Goal: Transaction & Acquisition: Subscribe to service/newsletter

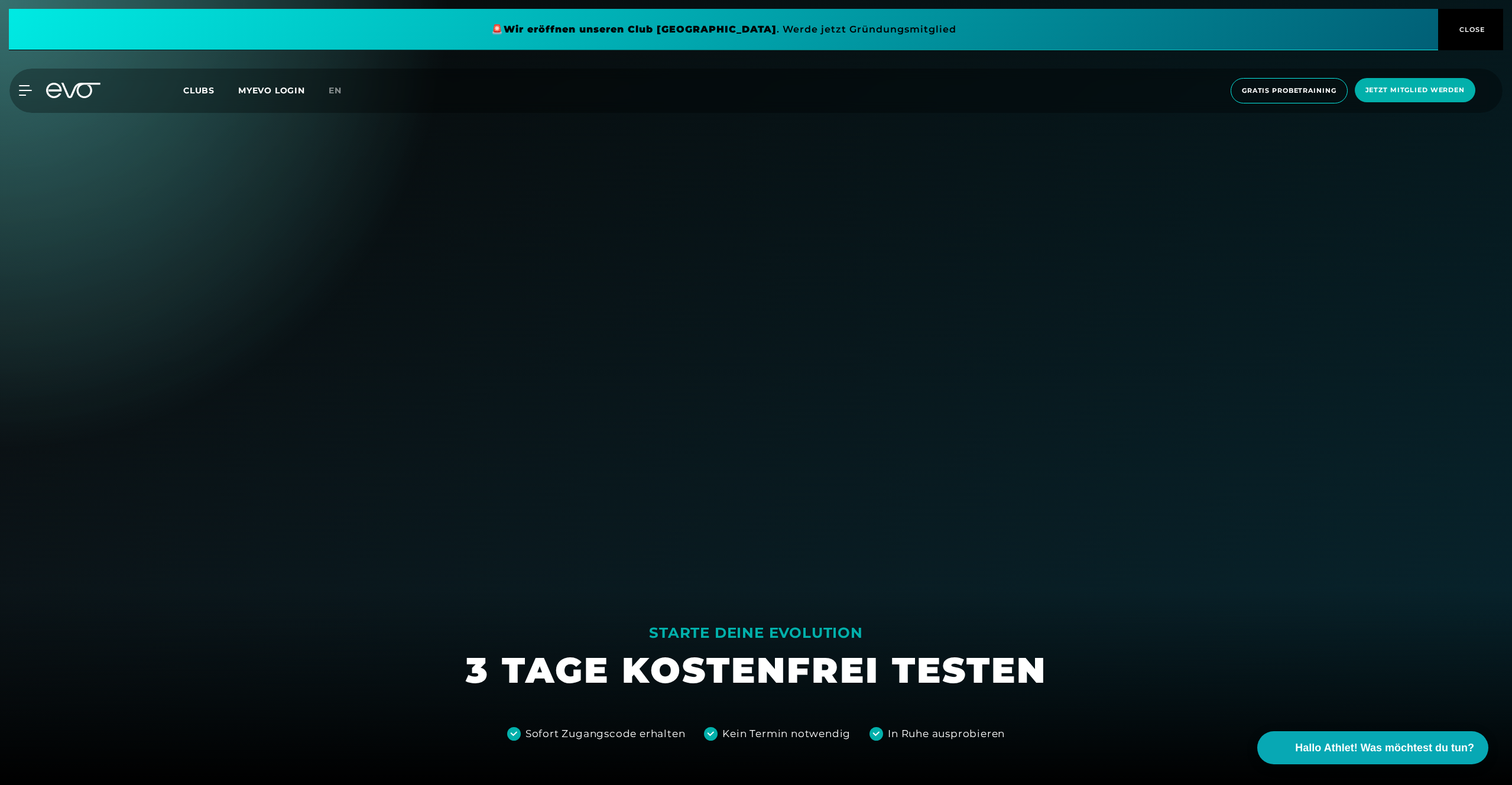
scroll to position [385, 0]
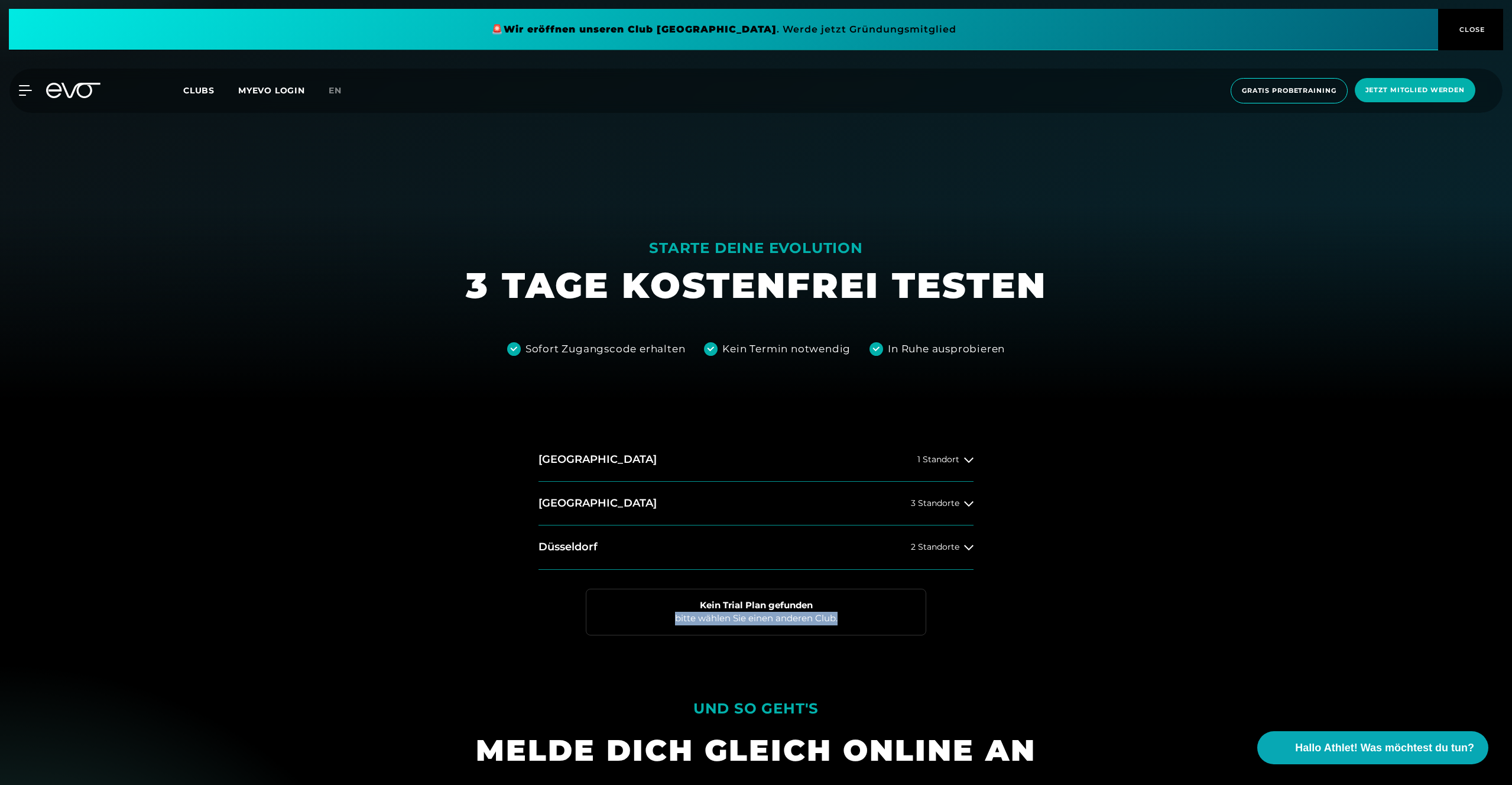
drag, startPoint x: 857, startPoint y: 619, endPoint x: 661, endPoint y: 618, distance: 196.0
click at [660, 618] on div "Kein Trial Plan gefunden bitte wählen Sie einen anderen Club." at bounding box center [756, 612] width 341 height 47
copy div "bitte wählen Sie einen anderen Club."
click at [1472, 25] on span "CLOSE" at bounding box center [1471, 30] width 29 height 11
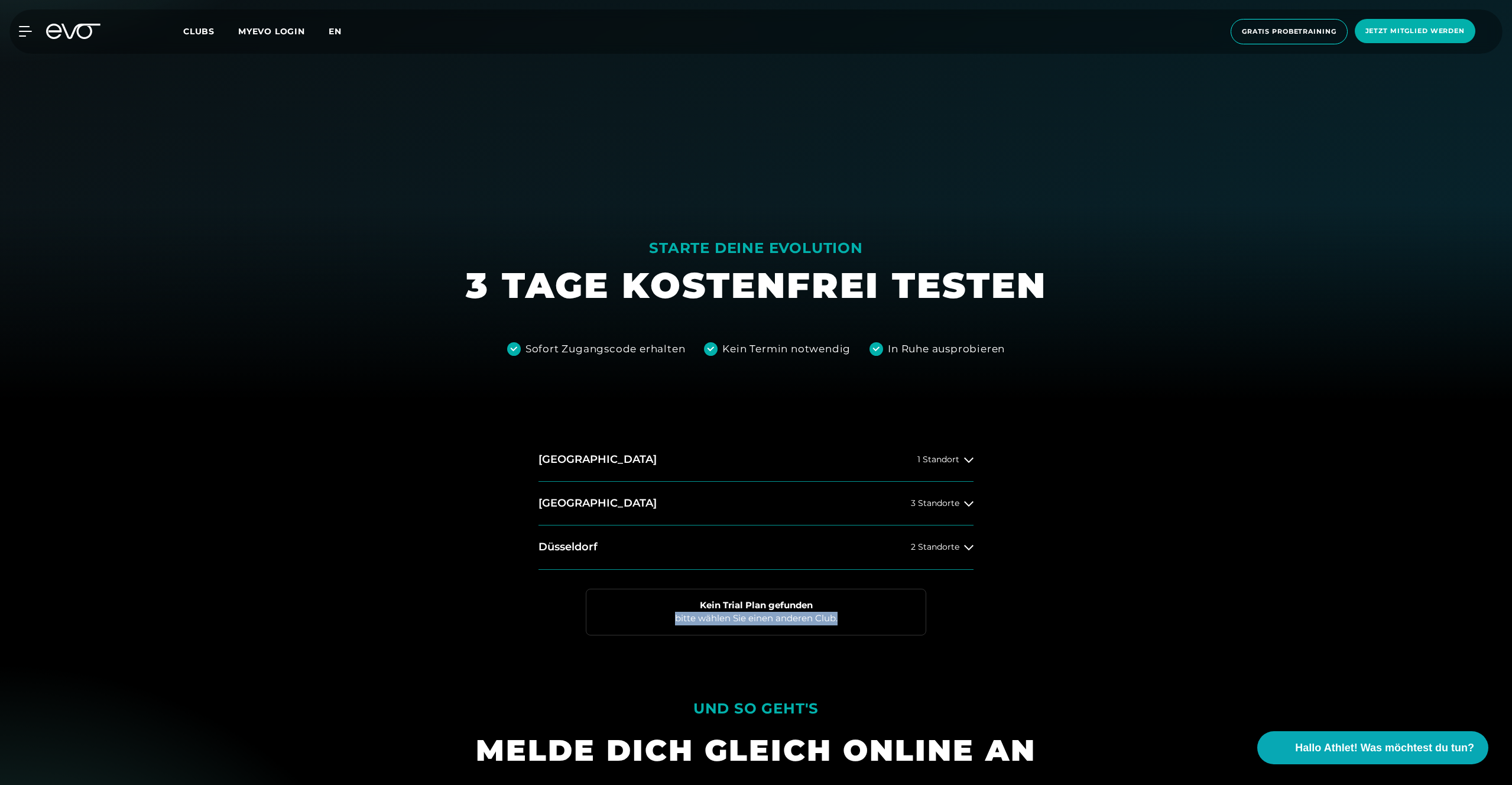
click at [330, 32] on span "en" at bounding box center [335, 31] width 13 height 11
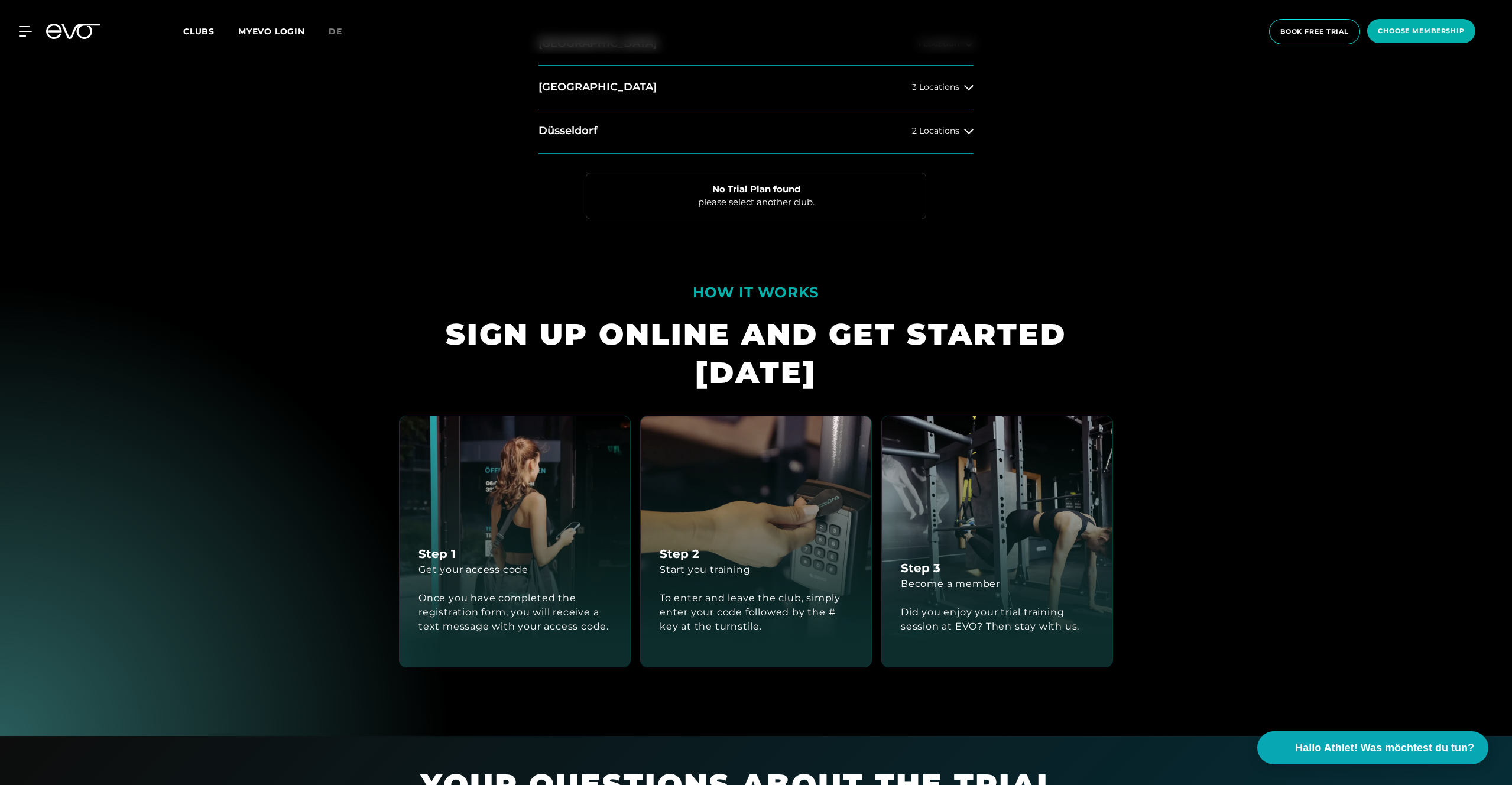
scroll to position [803, 0]
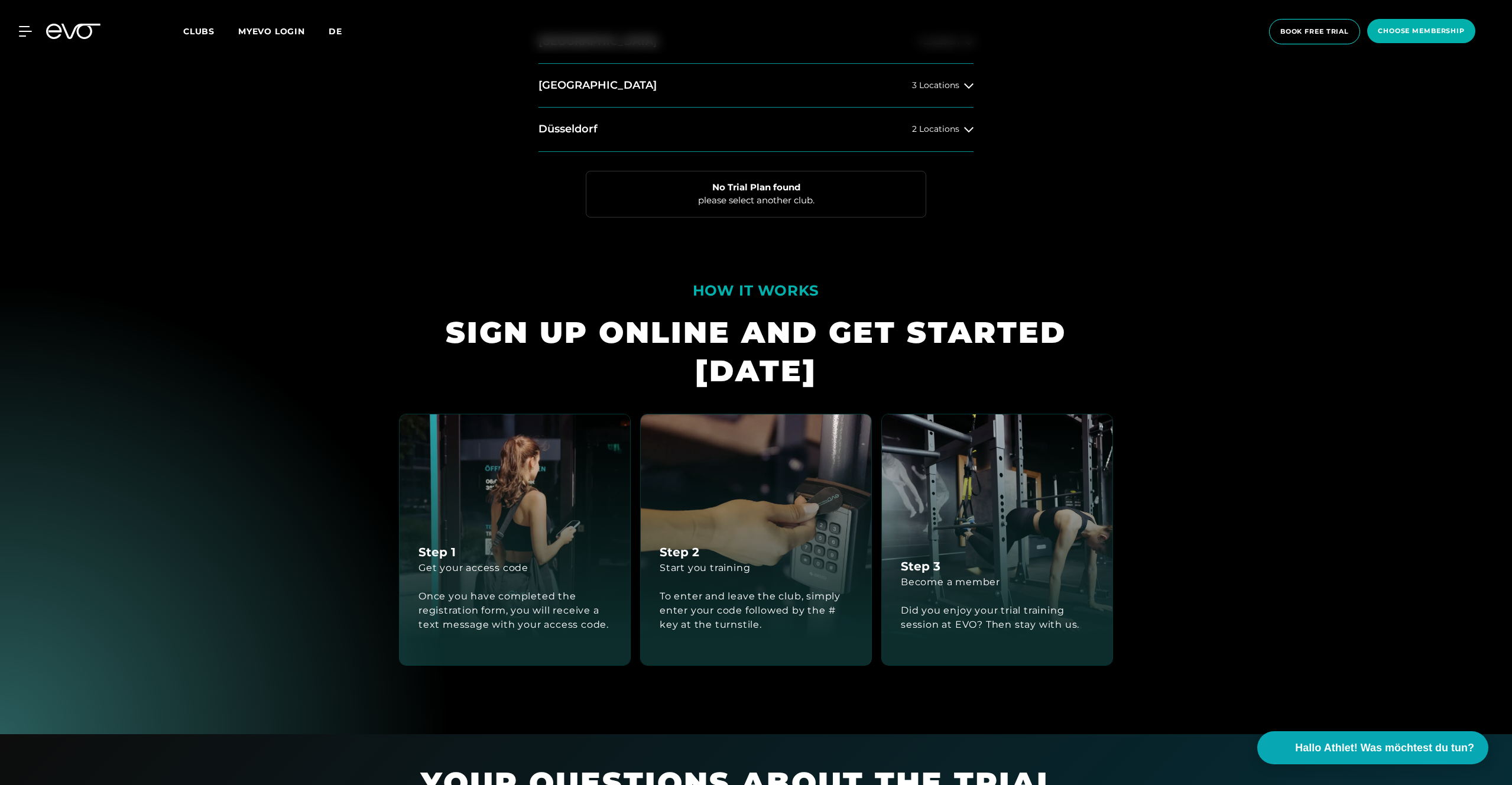
click at [329, 30] on span "de" at bounding box center [336, 31] width 14 height 11
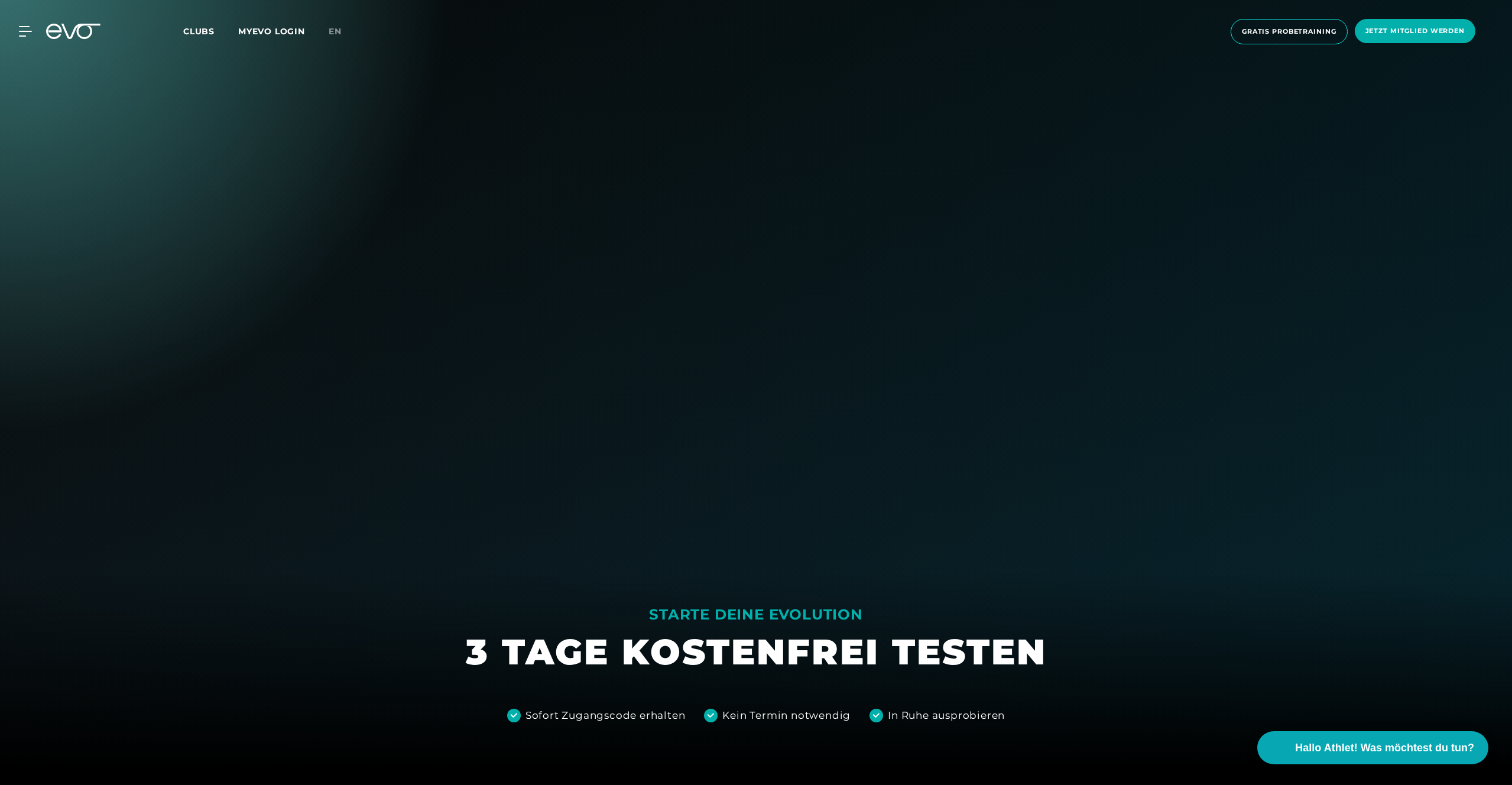
scroll to position [20, 0]
